Goal: Information Seeking & Learning: Learn about a topic

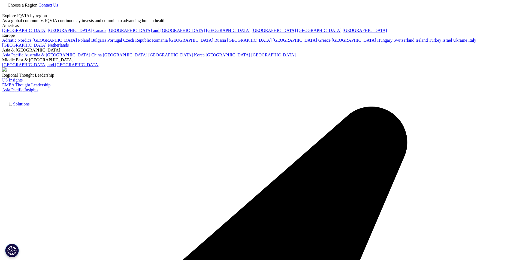
scroll to position [340, 321]
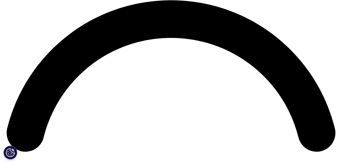
scroll to position [687, 0]
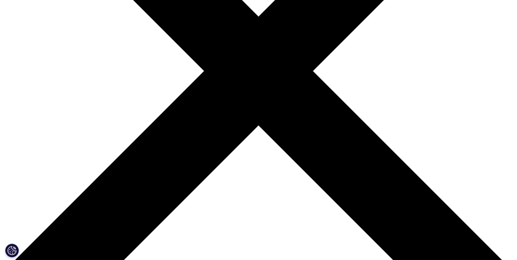
scroll to position [193, 0]
drag, startPoint x: 308, startPoint y: 210, endPoint x: 252, endPoint y: 147, distance: 84.7
copy p "This paper, created in collaboration with [PERSON_NAME], discusses the importan…"
